Goal: Information Seeking & Learning: Find specific fact

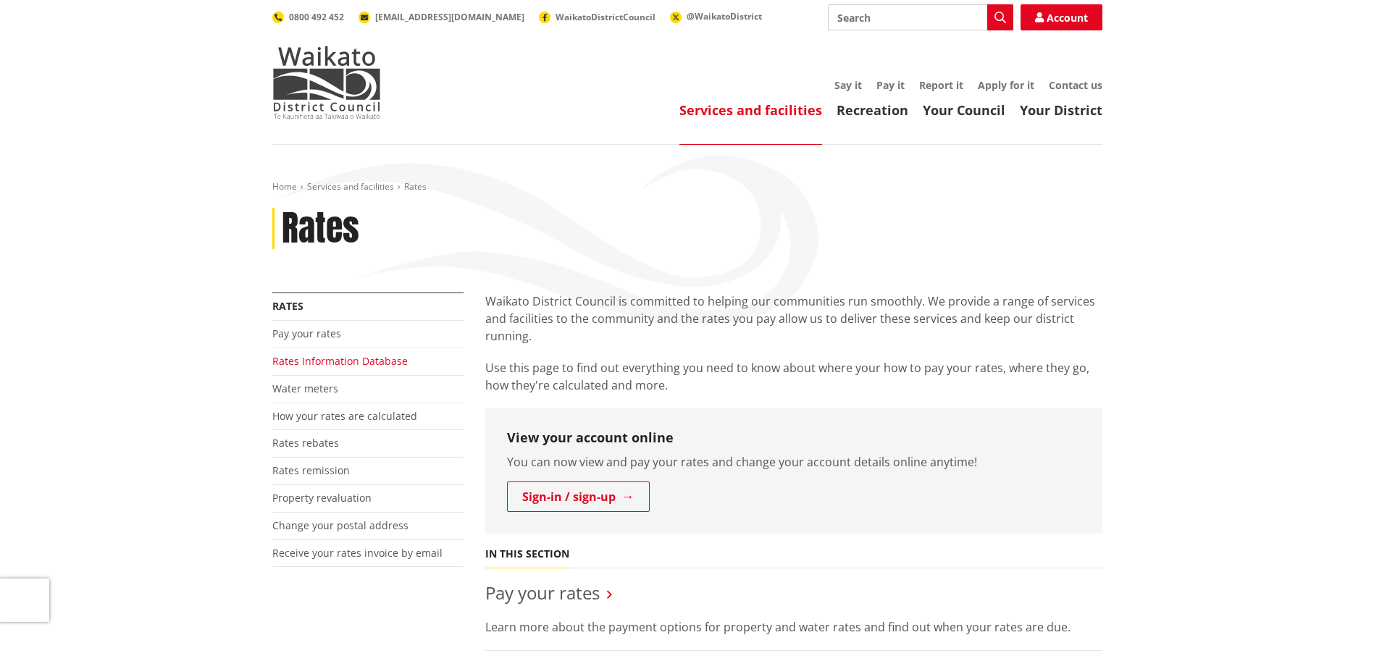
click at [329, 364] on link "Rates Information Database" at bounding box center [339, 361] width 135 height 14
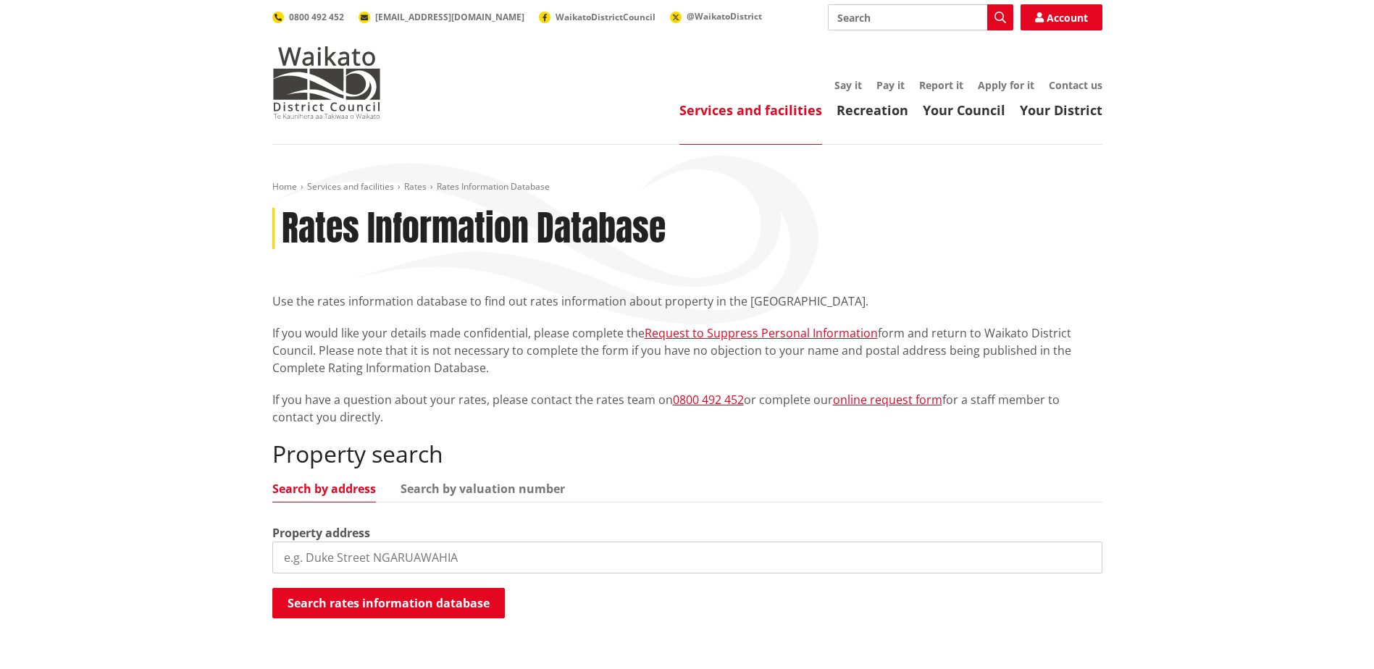
click at [382, 554] on input "search" at bounding box center [687, 558] width 830 height 32
click at [742, 454] on h2 "Property search" at bounding box center [687, 455] width 830 height 28
click at [527, 488] on link "Search by valuation number" at bounding box center [483, 489] width 164 height 12
click at [393, 546] on input "search" at bounding box center [687, 558] width 830 height 32
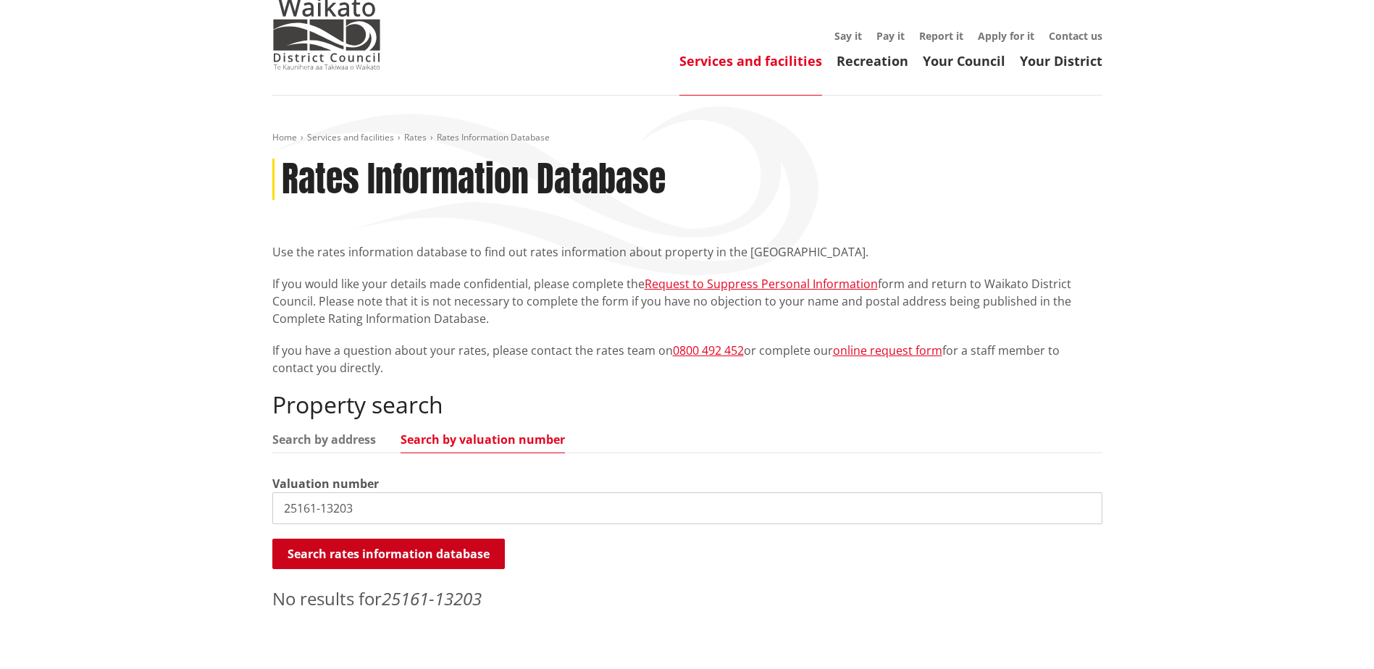
scroll to position [290, 0]
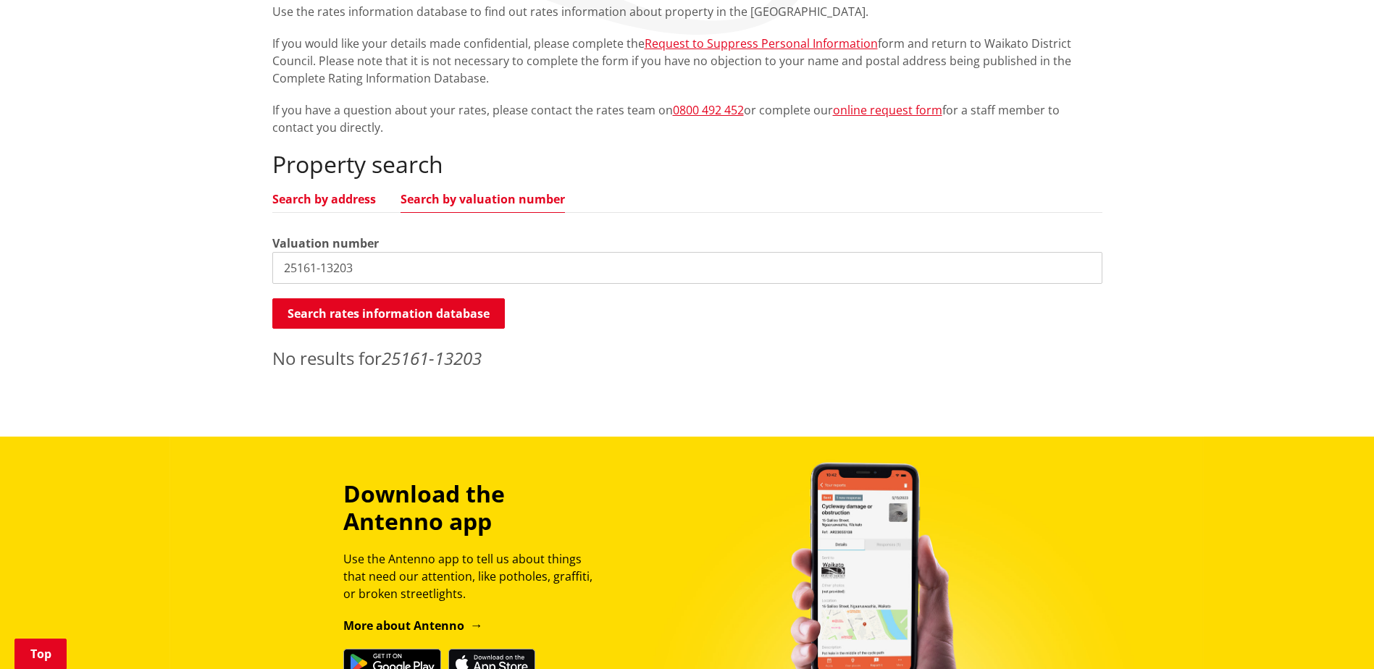
click at [347, 197] on link "Search by address" at bounding box center [324, 199] width 104 height 12
drag, startPoint x: 370, startPoint y: 268, endPoint x: 222, endPoint y: 256, distance: 149.0
click at [222, 256] on div "Home Services and facilities Rates Rates Information Database Rates Information…" at bounding box center [687, 146] width 1374 height 582
click at [422, 314] on button "Search rates information database" at bounding box center [388, 314] width 233 height 30
drag, startPoint x: 409, startPoint y: 264, endPoint x: 65, endPoint y: 245, distance: 344.7
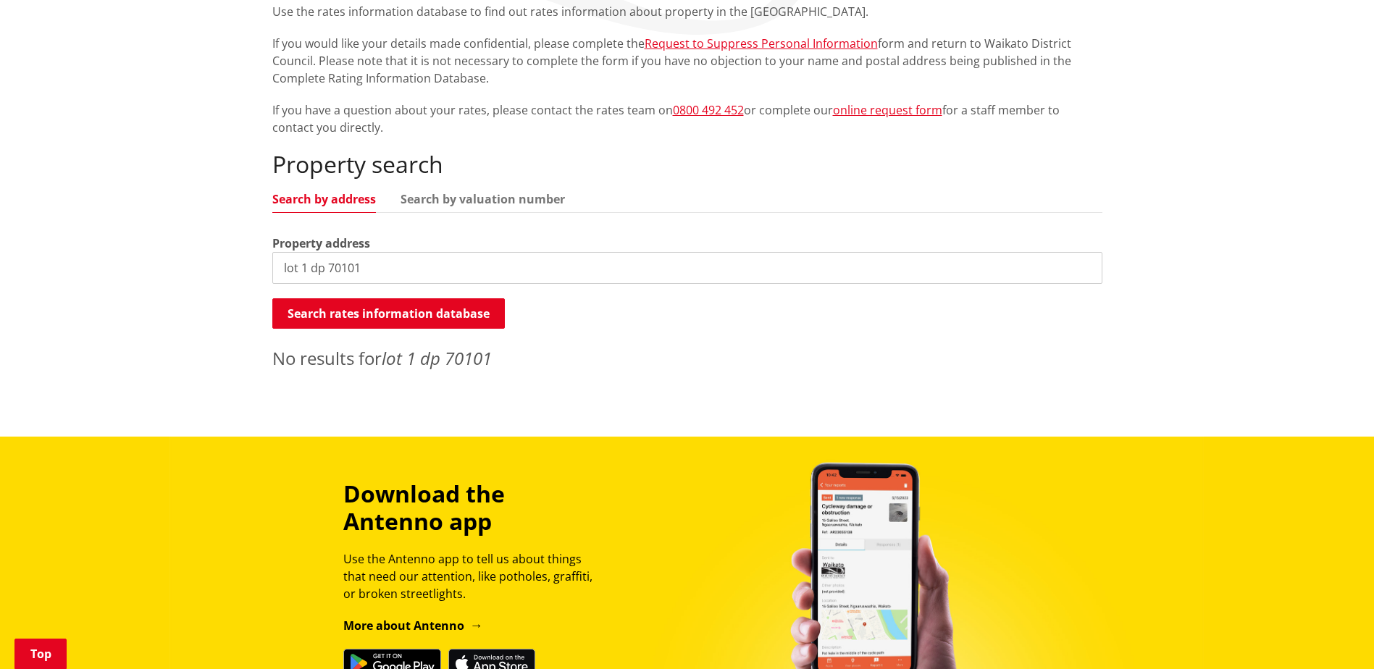
click at [65, 245] on div "Home Services and facilities Rates Rates Information Database Rates Information…" at bounding box center [687, 146] width 1374 height 582
type input "donnithornes road"
click at [323, 317] on button "Search rates information database" at bounding box center [388, 314] width 233 height 30
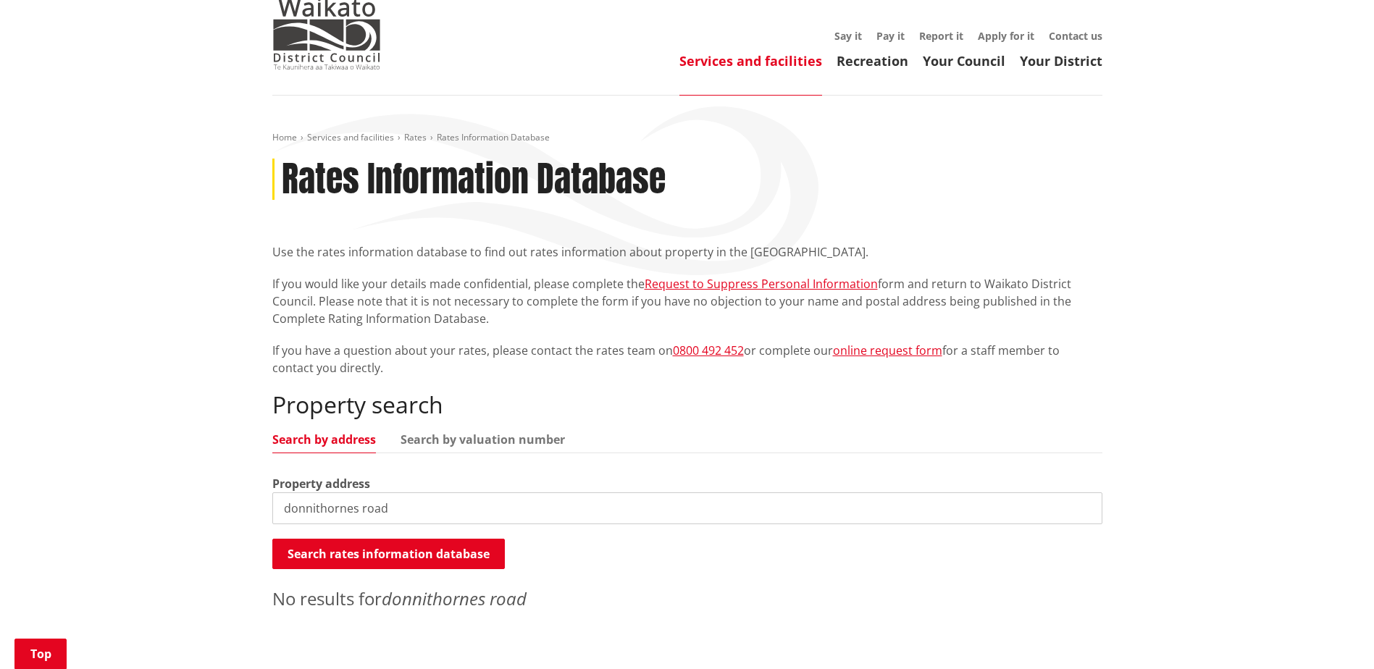
scroll to position [0, 0]
